Goal: Find specific page/section: Find specific page/section

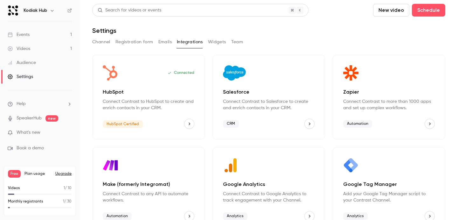
click at [239, 40] on button "Team" at bounding box center [237, 42] width 12 height 10
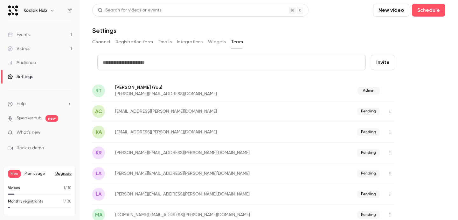
click at [104, 43] on button "Channel" at bounding box center [101, 42] width 18 height 10
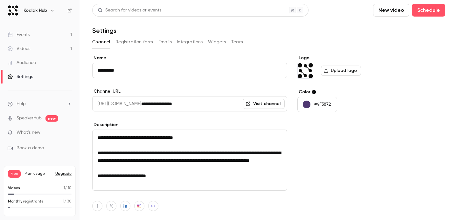
click at [35, 35] on link "Events 1" at bounding box center [40, 35] width 80 height 14
